Goal: Communication & Community: Connect with others

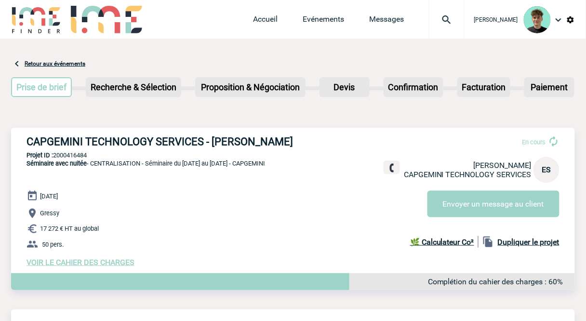
click at [464, 25] on img at bounding box center [446, 20] width 35 height 12
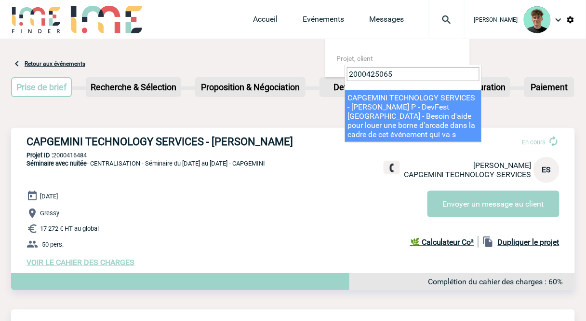
type input "2000425065"
select select "24566"
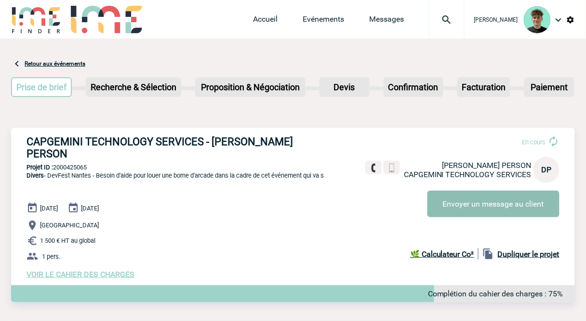
click at [499, 204] on button "Envoyer un message au client" at bounding box center [494, 203] width 132 height 27
